Goal: Task Accomplishment & Management: Use online tool/utility

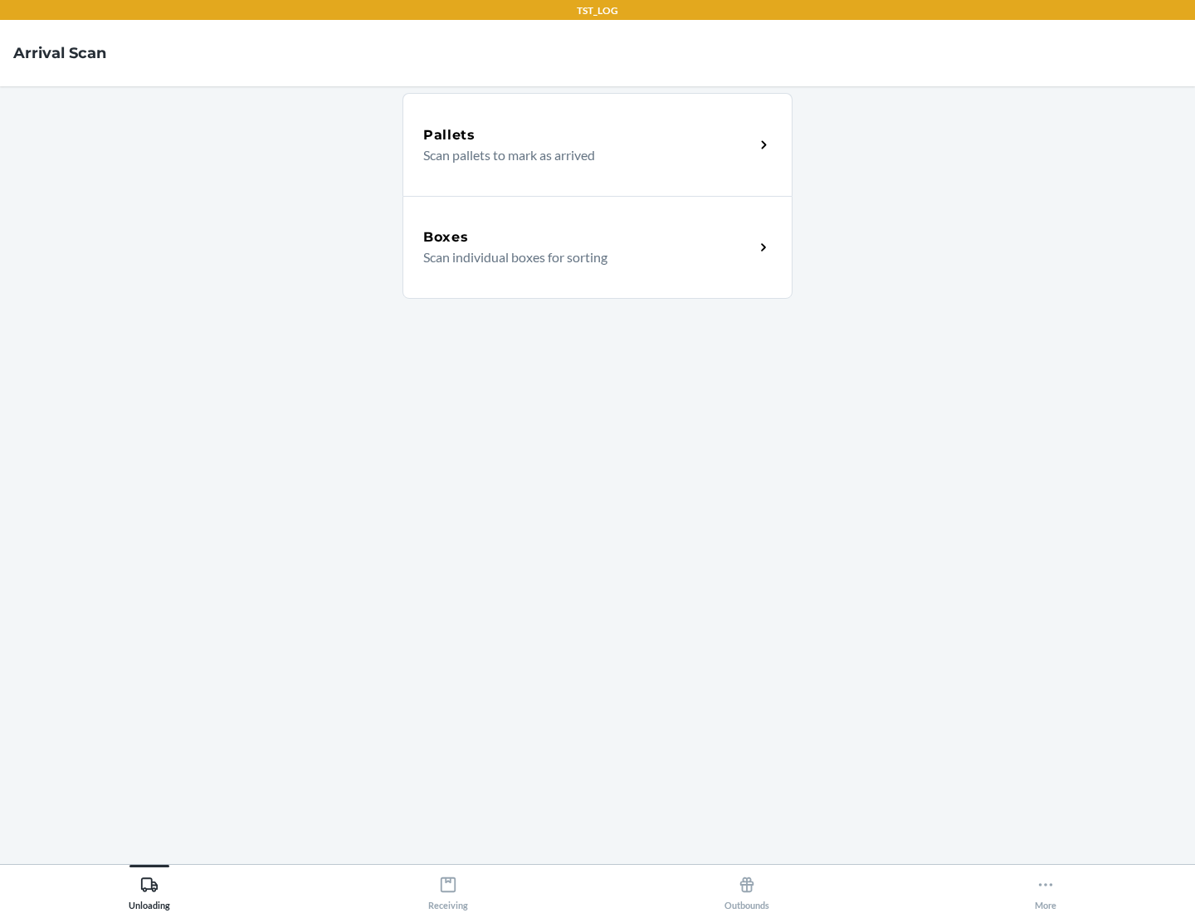
click at [589, 237] on div "Boxes" at bounding box center [588, 237] width 331 height 20
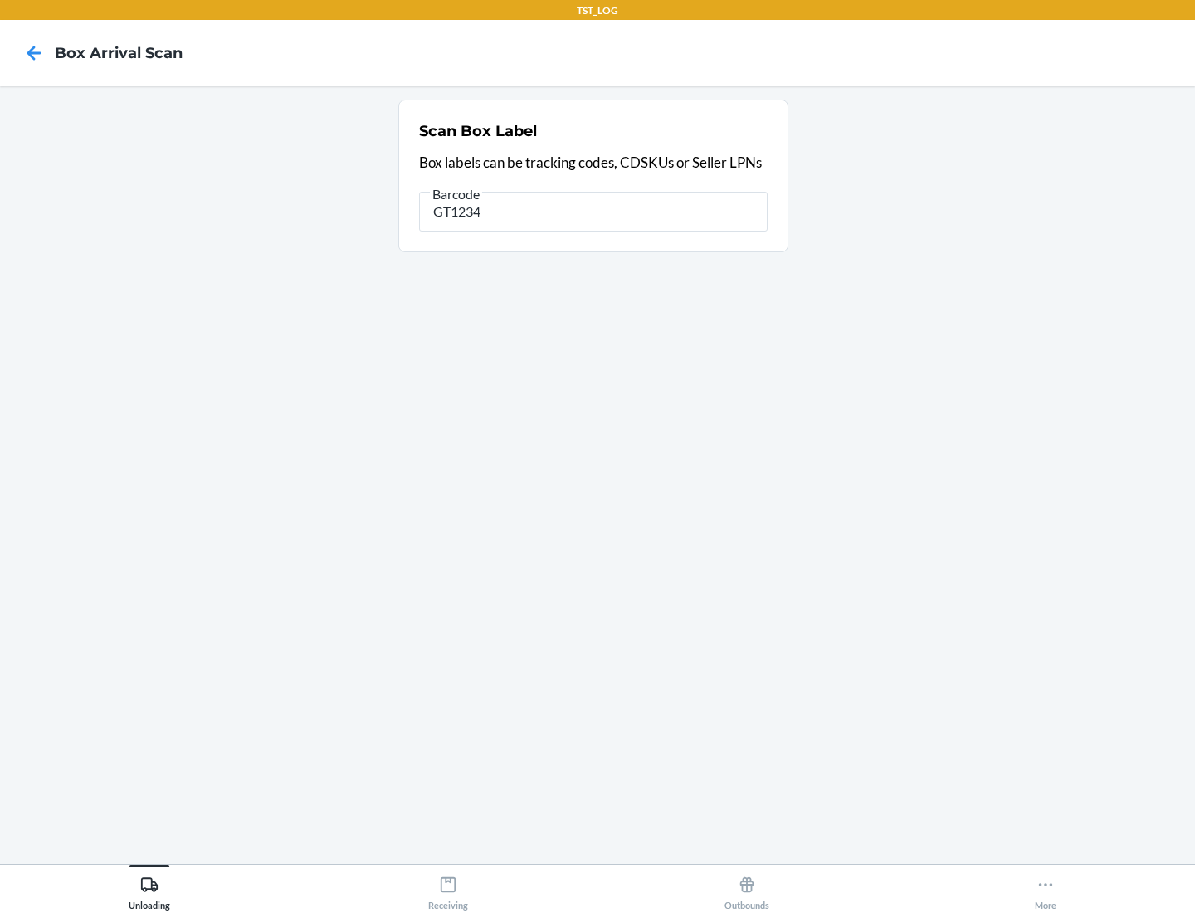
type input "GT1234"
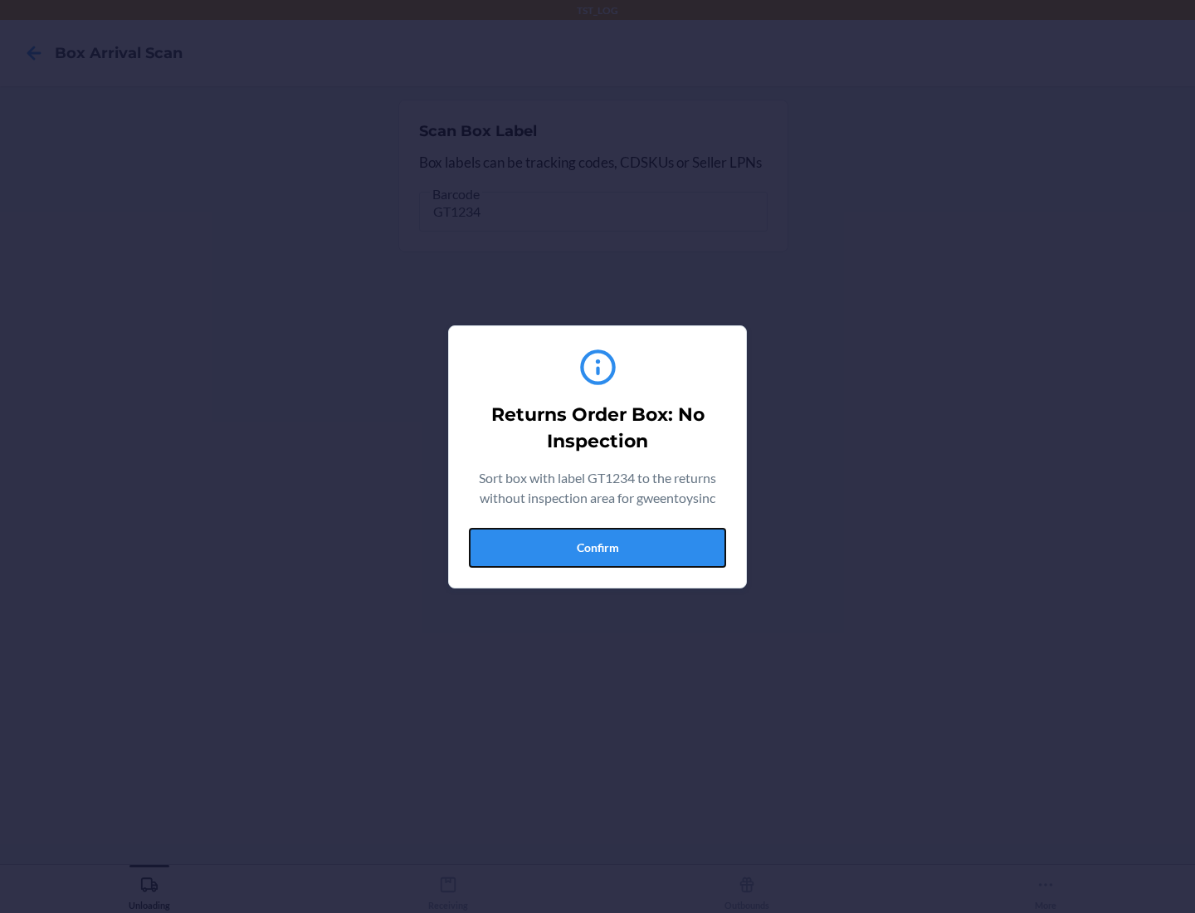
click at [598, 547] on button "Confirm" at bounding box center [597, 548] width 257 height 40
